Goal: Task Accomplishment & Management: Manage account settings

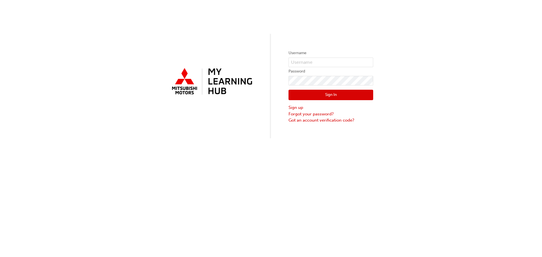
type input "0005954975"
click button "Sign In" at bounding box center [331, 95] width 85 height 11
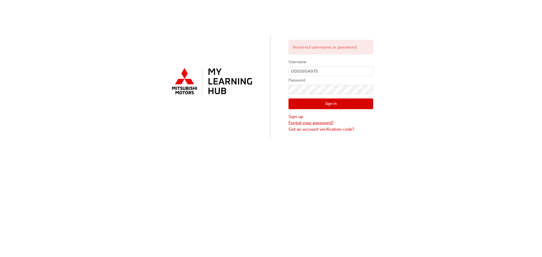
click at [307, 123] on link "Forgot your password?" at bounding box center [331, 123] width 85 height 6
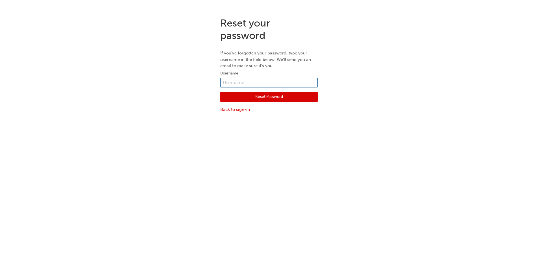
click at [243, 84] on input "text" at bounding box center [268, 83] width 97 height 10
type input "0005954975"
click at [249, 97] on button "Reset Password" at bounding box center [268, 97] width 97 height 11
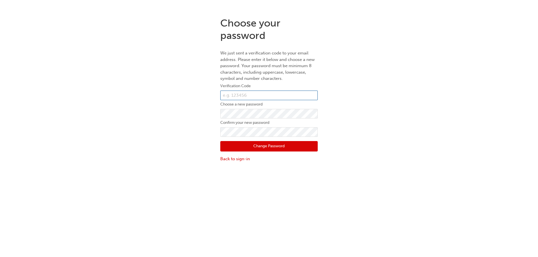
click at [243, 92] on input "text" at bounding box center [268, 96] width 97 height 10
paste input "197632"
type input "197632"
click at [232, 144] on button "Change Password" at bounding box center [268, 146] width 97 height 11
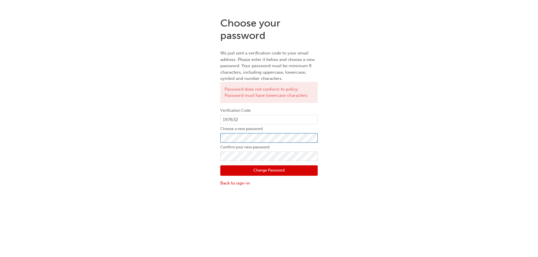
click at [208, 139] on div "Choose your password We just sent a verification code to your email address. Pl…" at bounding box center [269, 102] width 538 height 178
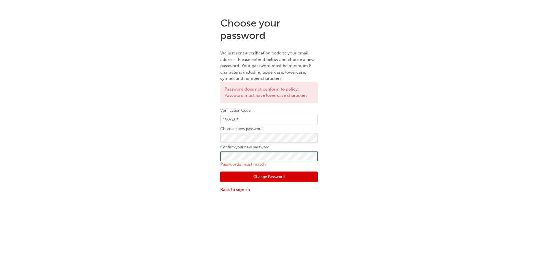
click at [209, 156] on div "Choose your password We just sent a verification code to your email address. Pl…" at bounding box center [269, 105] width 538 height 184
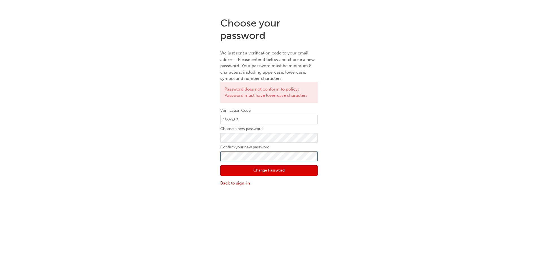
click button "Change Password" at bounding box center [268, 171] width 97 height 11
click at [189, 138] on div "Choose your password We just sent a verification code to your email address. Pl…" at bounding box center [269, 102] width 538 height 178
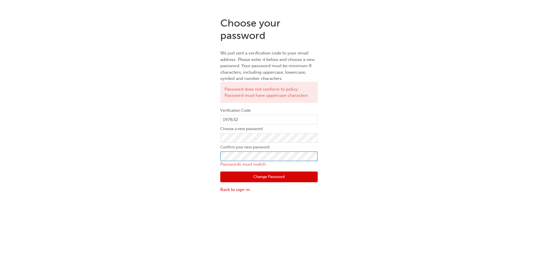
click at [211, 157] on div "Choose your password We just sent a verification code to your email address. Pl…" at bounding box center [269, 105] width 538 height 184
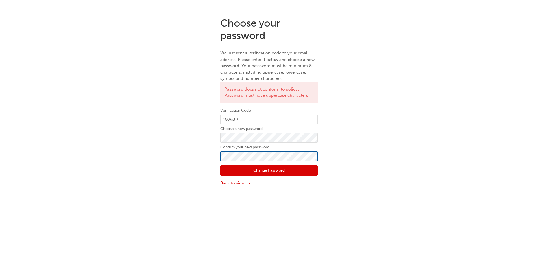
click button "Change Password" at bounding box center [268, 171] width 97 height 11
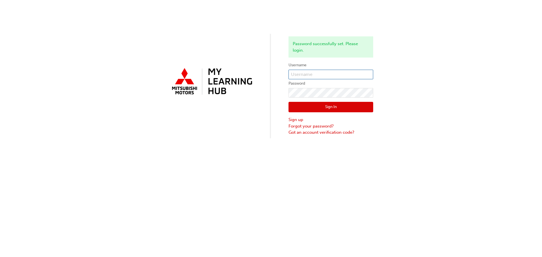
click at [328, 75] on input "text" at bounding box center [331, 75] width 85 height 10
type input "0005954975"
click button "Sign In" at bounding box center [331, 107] width 85 height 11
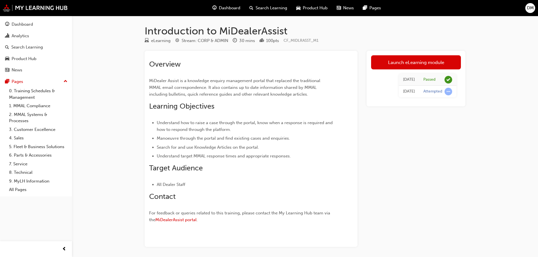
click at [232, 8] on span "Dashboard" at bounding box center [229, 8] width 21 height 6
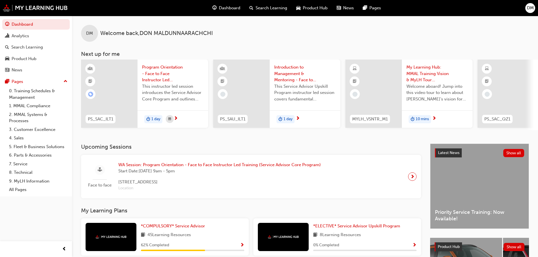
click at [157, 78] on span "Program Orientation - Face to Face Instructor Led Training (Service Advisor Cor…" at bounding box center [173, 73] width 62 height 19
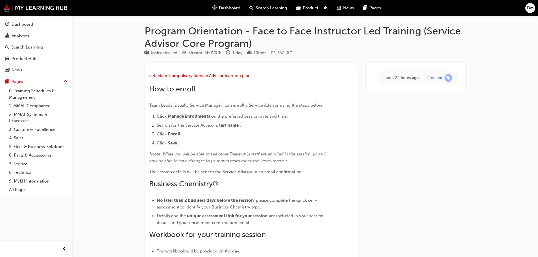
click at [230, 5] on span "Dashboard" at bounding box center [229, 8] width 21 height 6
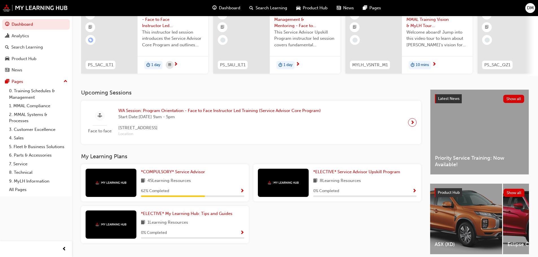
scroll to position [56, 0]
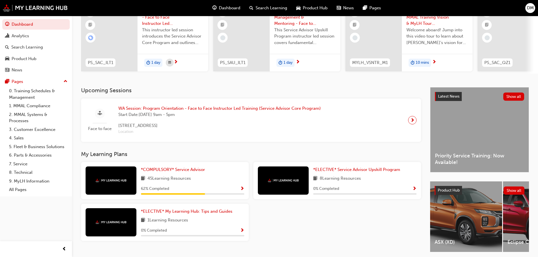
click at [197, 180] on div "45 Learning Resources" at bounding box center [192, 178] width 103 height 7
click at [240, 191] on span "Show Progress" at bounding box center [242, 189] width 4 height 5
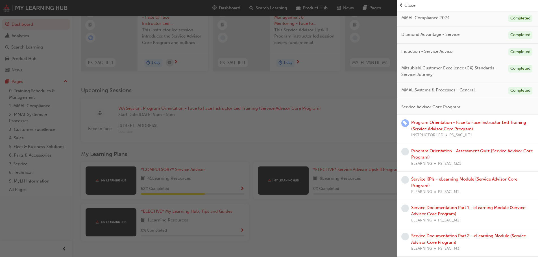
scroll to position [0, 0]
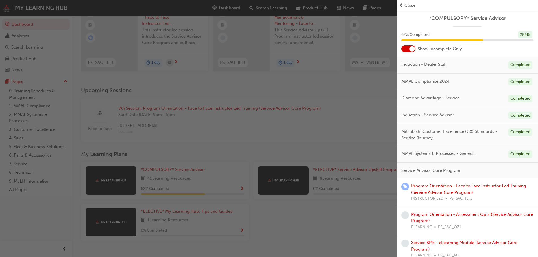
click at [408, 4] on span "Close" at bounding box center [409, 5] width 11 height 6
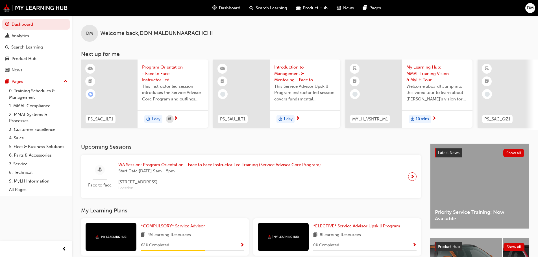
click at [161, 72] on span "Program Orientation - Face to Face Instructor Led Training (Service Advisor Cor…" at bounding box center [173, 73] width 62 height 19
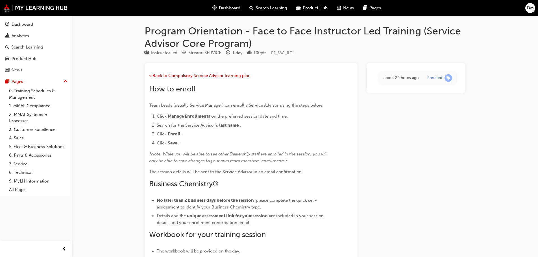
click at [226, 4] on div "Dashboard" at bounding box center [226, 8] width 37 height 12
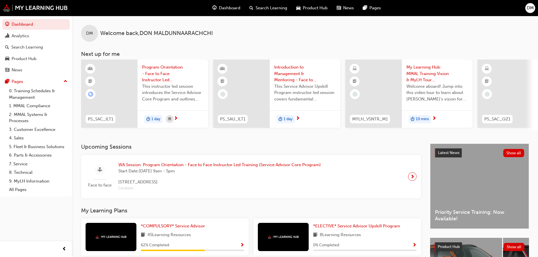
click at [286, 76] on span "Introduction to Management & Mentoring - Face to Face Instructor Led Training (…" at bounding box center [305, 73] width 62 height 19
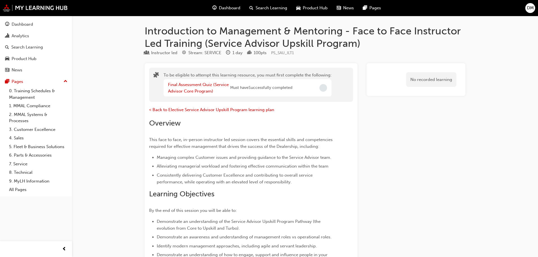
click at [226, 7] on span "Dashboard" at bounding box center [229, 8] width 21 height 6
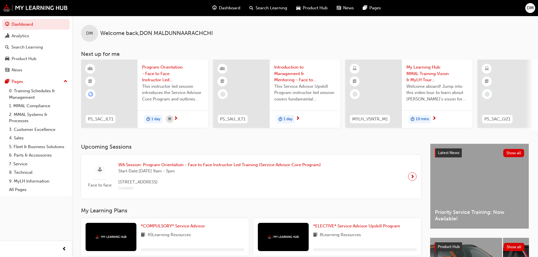
click at [226, 7] on span "Dashboard" at bounding box center [229, 8] width 21 height 6
click at [532, 8] on span "DM" at bounding box center [530, 8] width 7 height 6
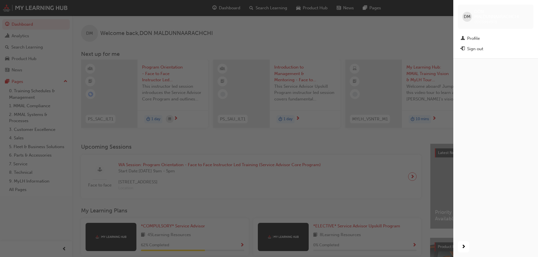
click at [473, 49] on div "Sign out" at bounding box center [475, 49] width 16 height 6
